Goal: Find contact information: Find contact information

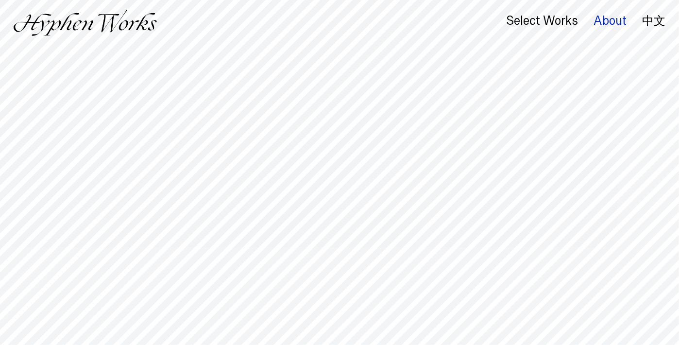
click at [597, 28] on div "About" at bounding box center [610, 21] width 33 height 14
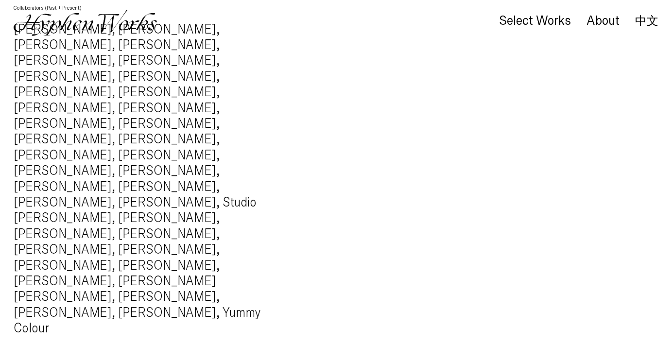
scroll to position [1213, 0]
